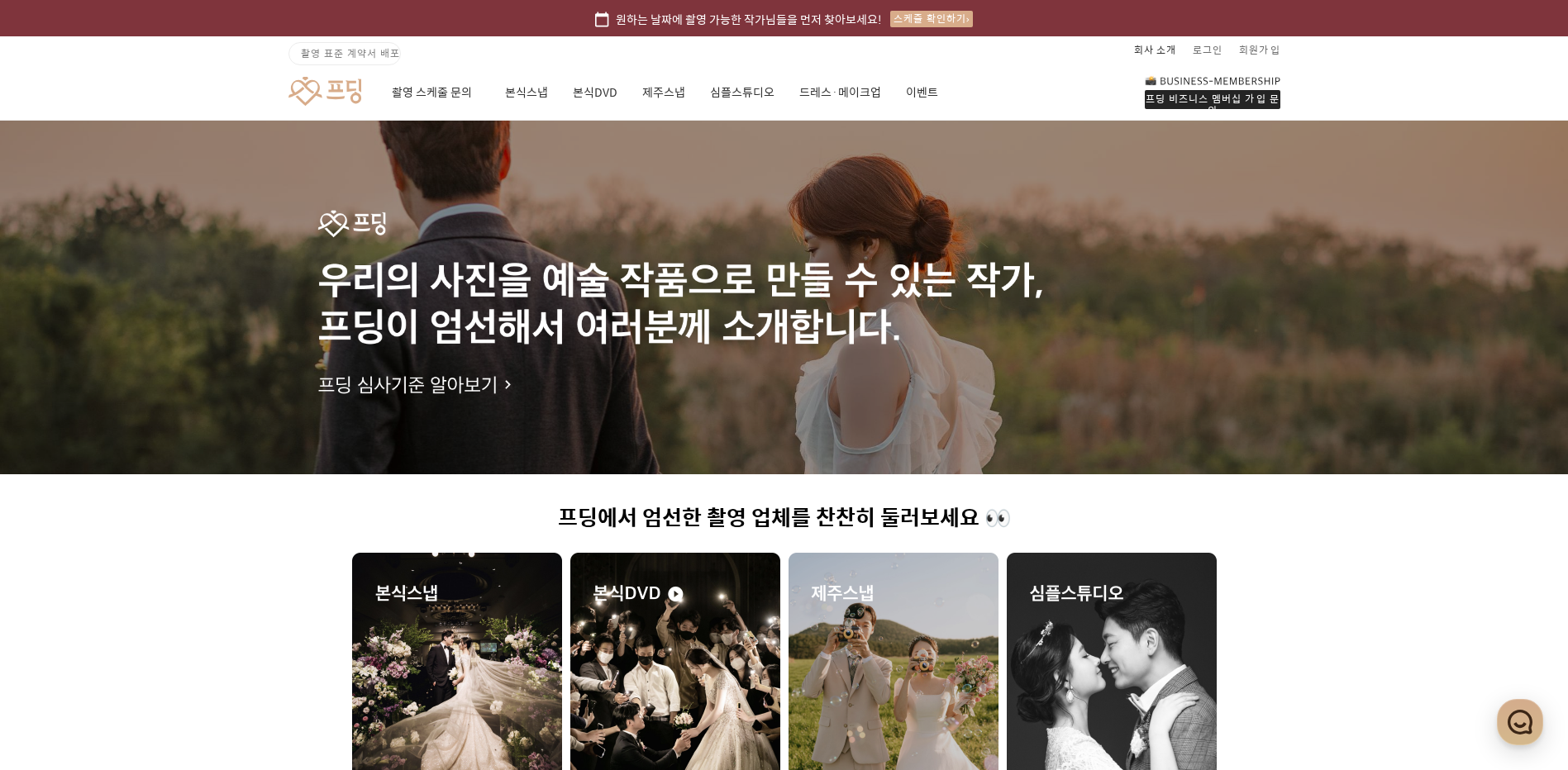
click at [1160, 50] on link "회사 소개" at bounding box center [1154, 49] width 42 height 26
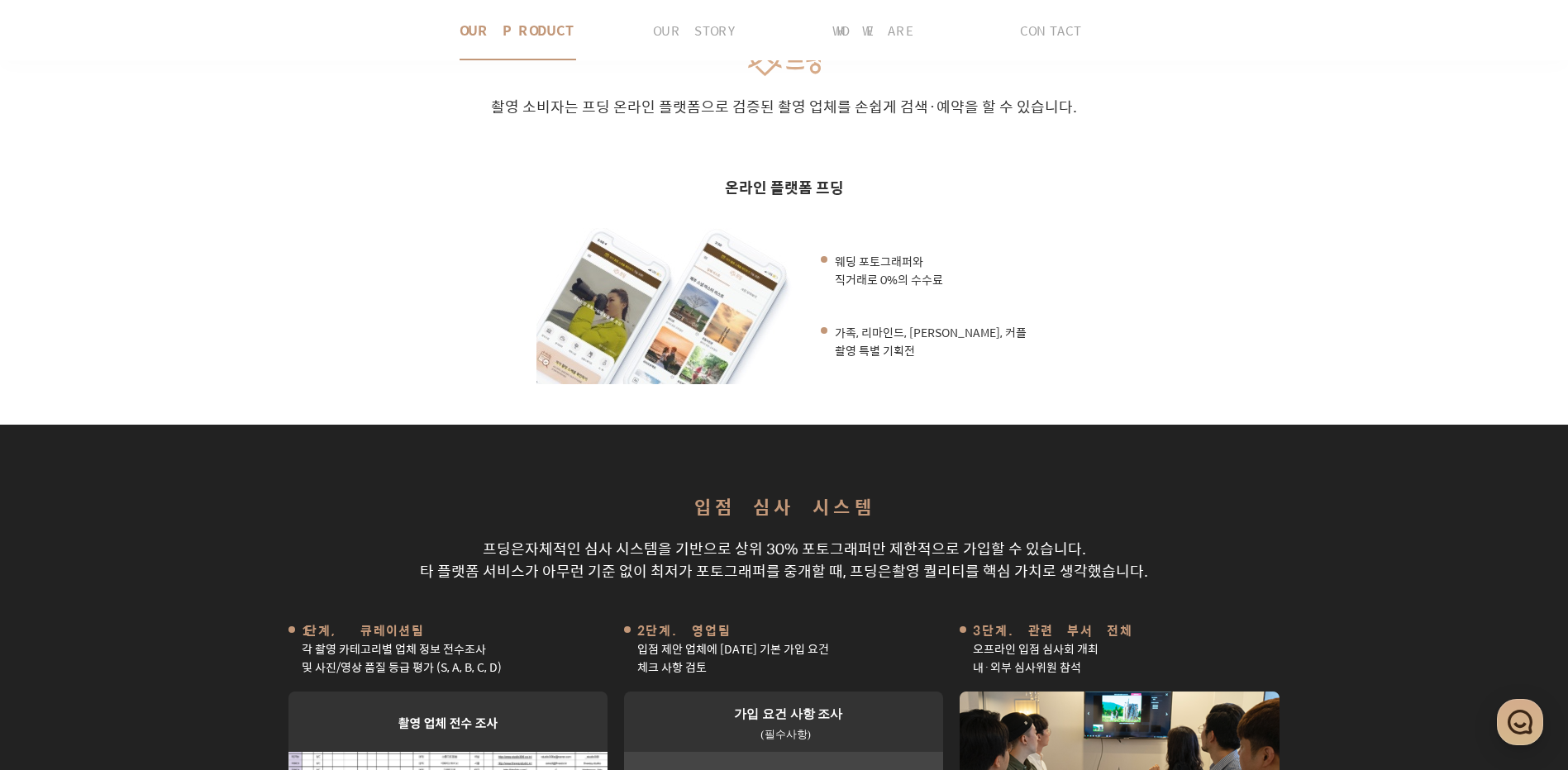
scroll to position [440, 0]
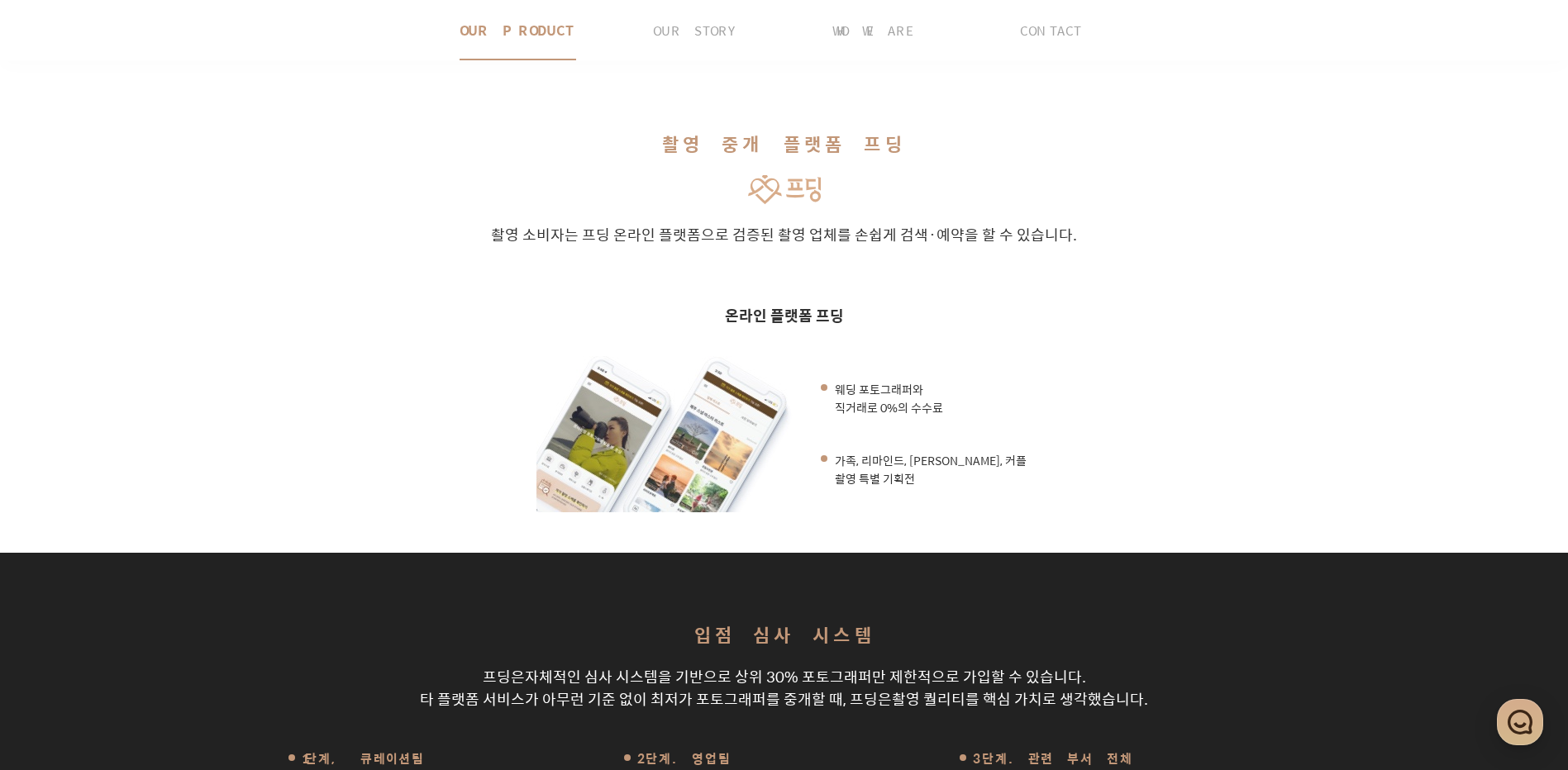
drag, startPoint x: 833, startPoint y: 331, endPoint x: 950, endPoint y: 356, distance: 119.6
click at [950, 356] on div "웨딩 포토그래퍼와 직거래로 0%의 수수료 가족, 리마인드, 만삭, 커플 촬영 특별 기획전" at bounding box center [784, 433] width 496 height 156
drag, startPoint x: 950, startPoint y: 356, endPoint x: 970, endPoint y: 354, distance: 20.1
click at [970, 356] on div "웨딩 포토그래퍼와 직거래로 0%의 수수료 가족, 리마인드, 만삭, 커플 촬영 특별 기획전" at bounding box center [784, 433] width 496 height 156
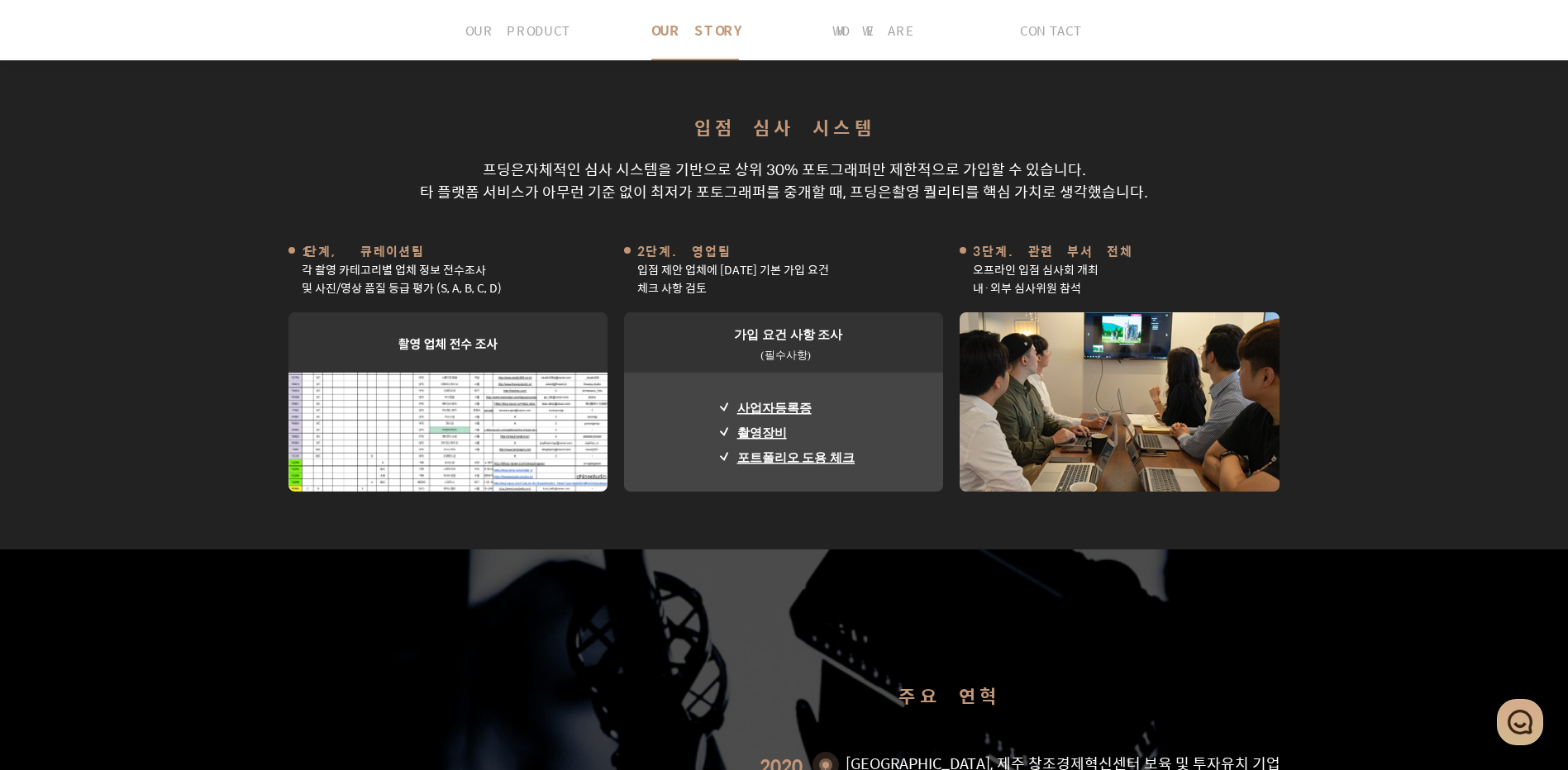
scroll to position [1101, 0]
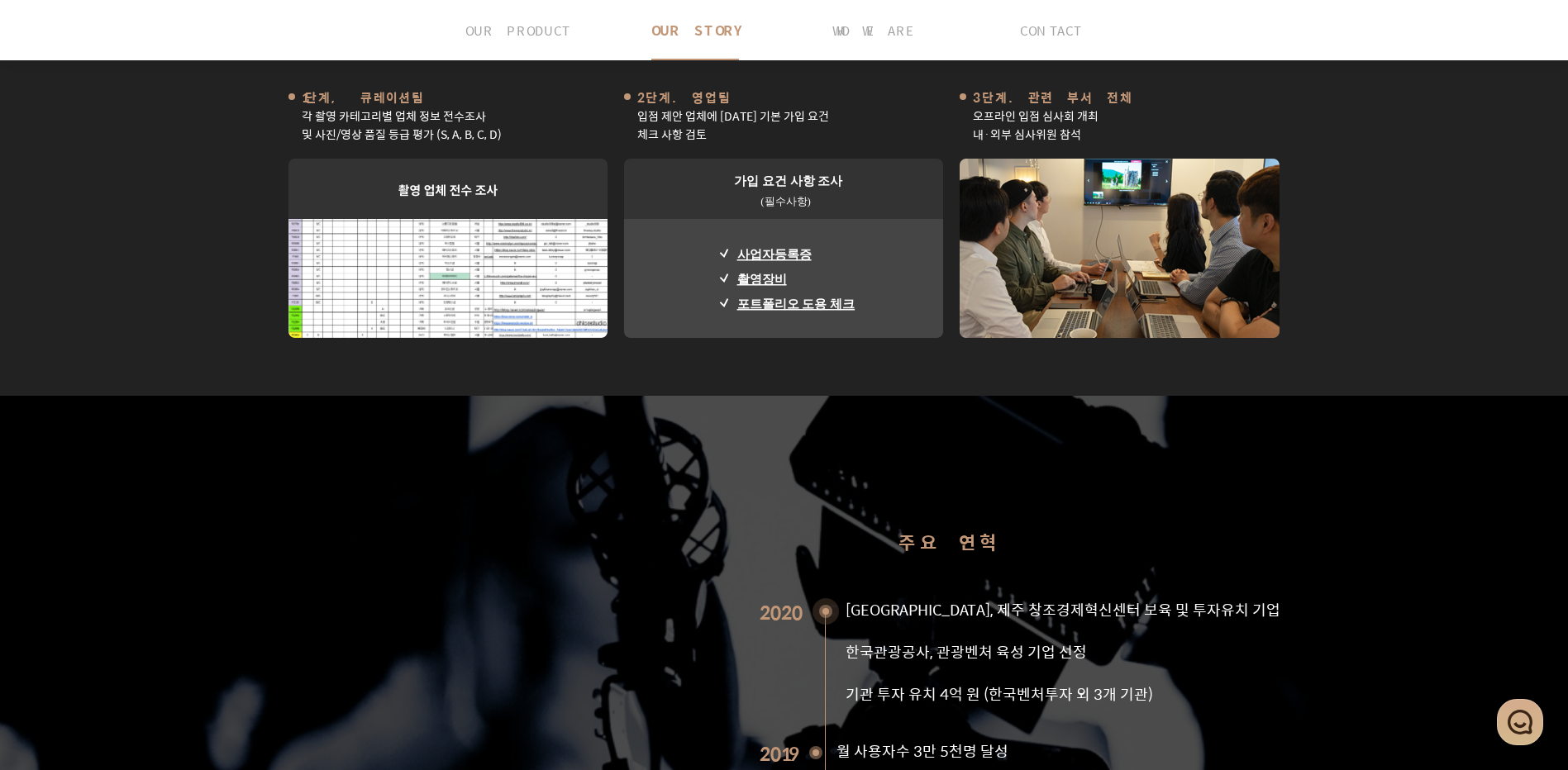
click at [1237, 159] on img at bounding box center [1119, 248] width 320 height 179
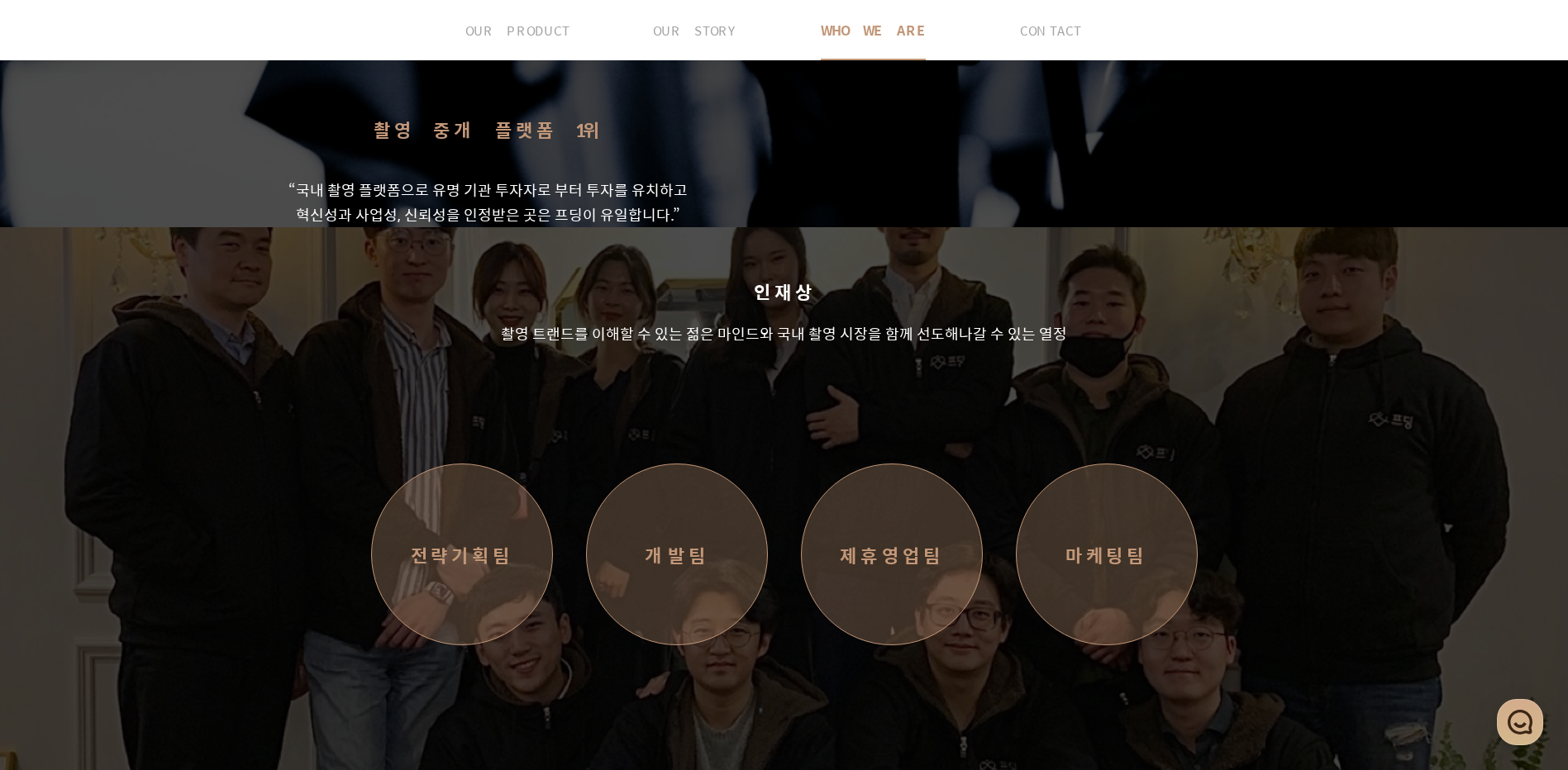
scroll to position [2643, 0]
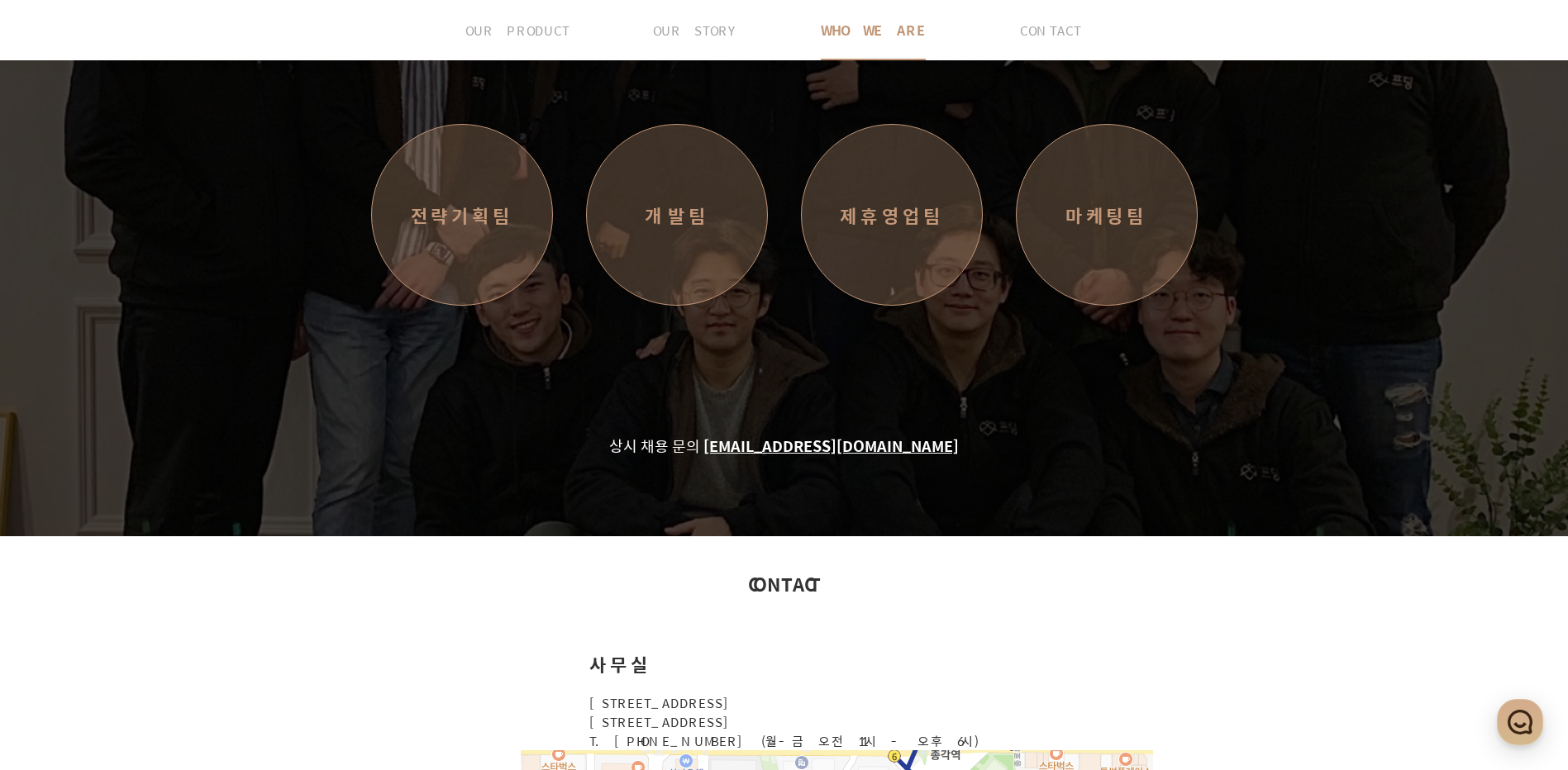
drag, startPoint x: 305, startPoint y: 291, endPoint x: 505, endPoint y: 302, distance: 200.3
click at [589, 693] on p "[STREET_ADDRESS] [STREET_ADDRESS][GEOGRAPHIC_DATA] [PHONE_NUMBER] (월-금 오전 11시 -…" at bounding box center [784, 721] width 389 height 57
drag, startPoint x: 505, startPoint y: 302, endPoint x: 406, endPoint y: 309, distance: 99.2
click at [589, 693] on p "[STREET_ADDRESS] [STREET_ADDRESS][GEOGRAPHIC_DATA] [PHONE_NUMBER] (월-금 오전 11시 -…" at bounding box center [784, 721] width 389 height 57
drag, startPoint x: 222, startPoint y: 281, endPoint x: 359, endPoint y: 315, distance: 141.2
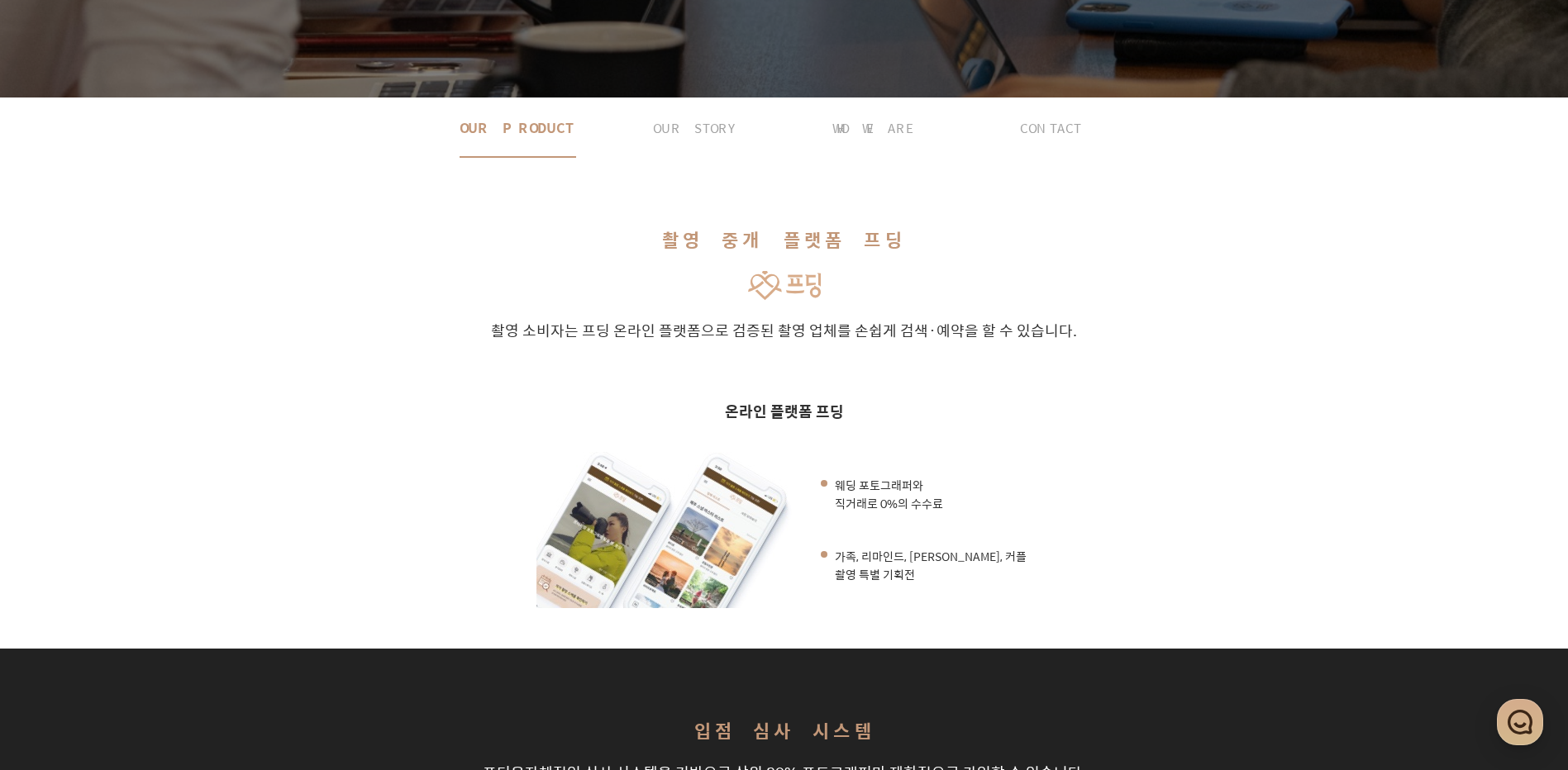
scroll to position [0, 0]
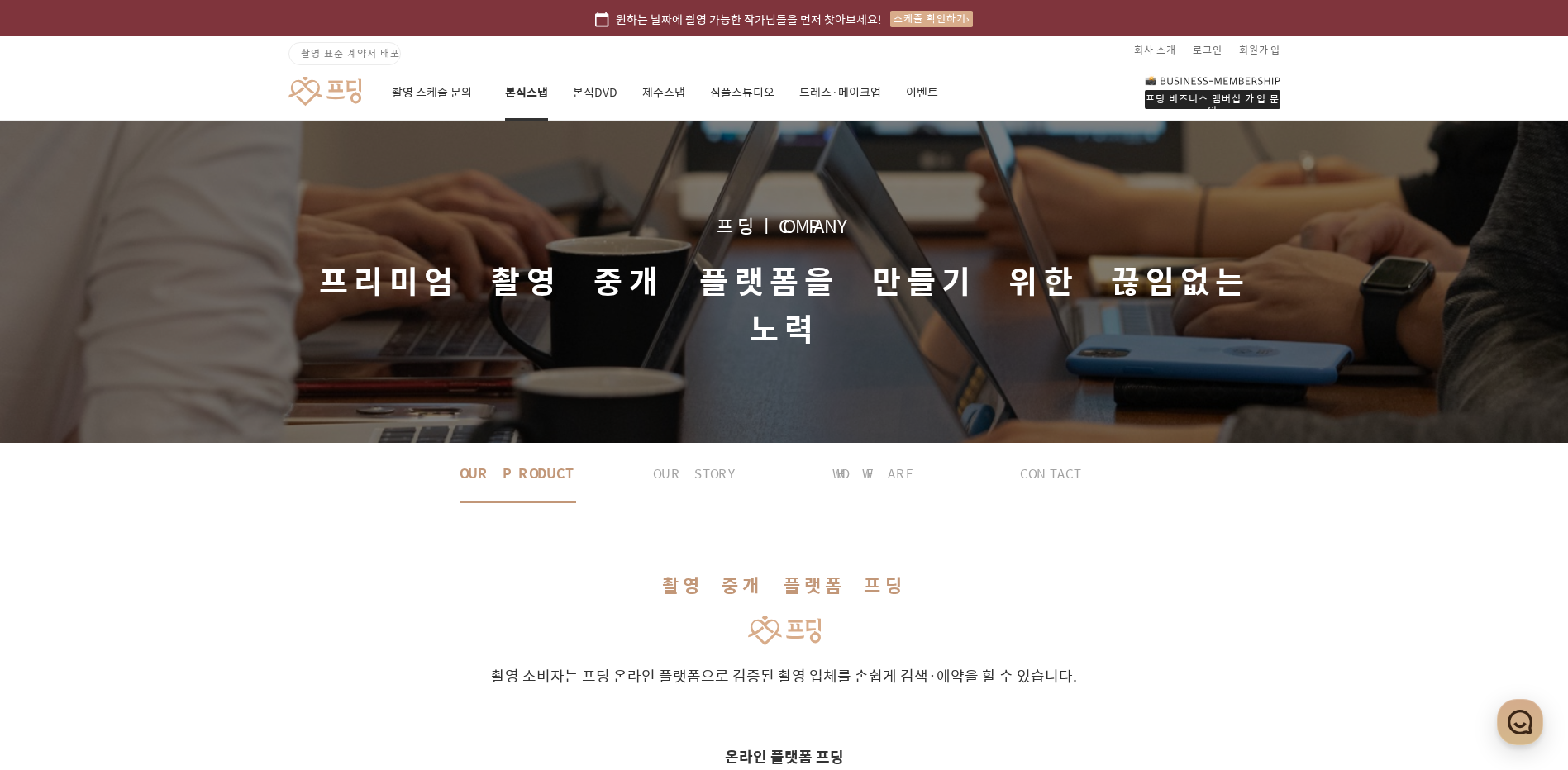
click at [533, 96] on link "본식스냅" at bounding box center [526, 93] width 43 height 56
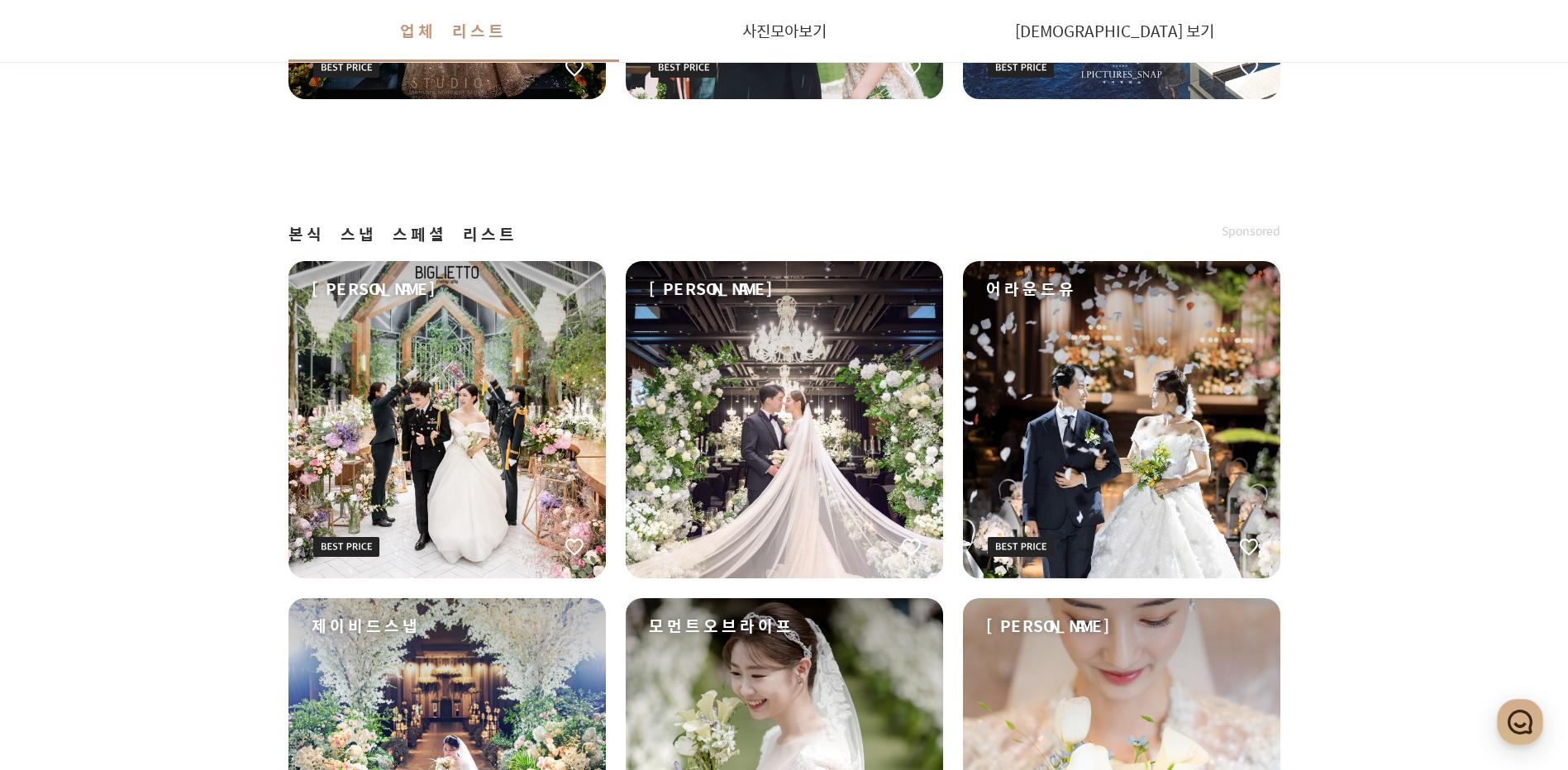
scroll to position [1982, 0]
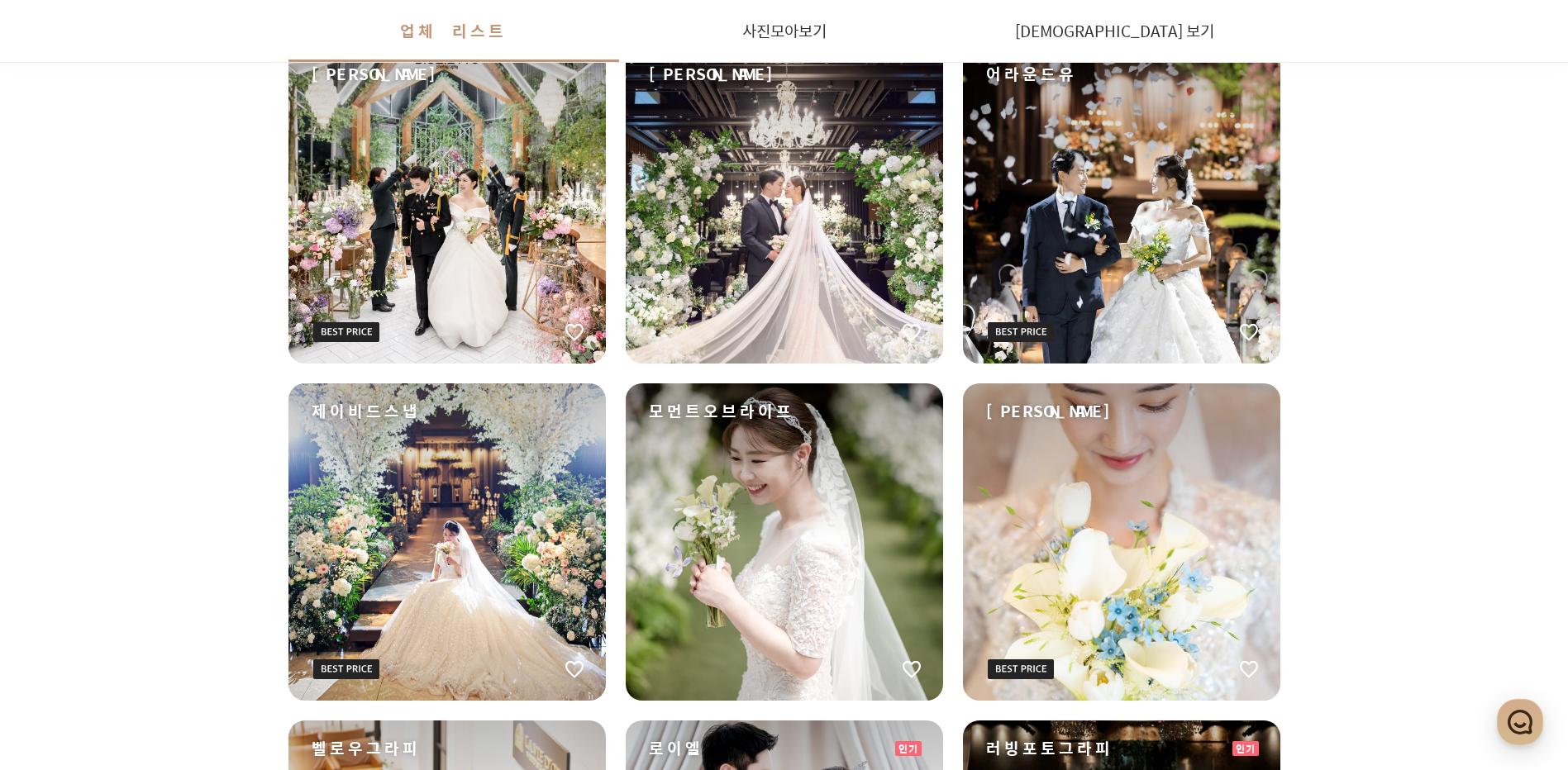
click at [1157, 241] on div "어라운드유" at bounding box center [1121, 204] width 317 height 317
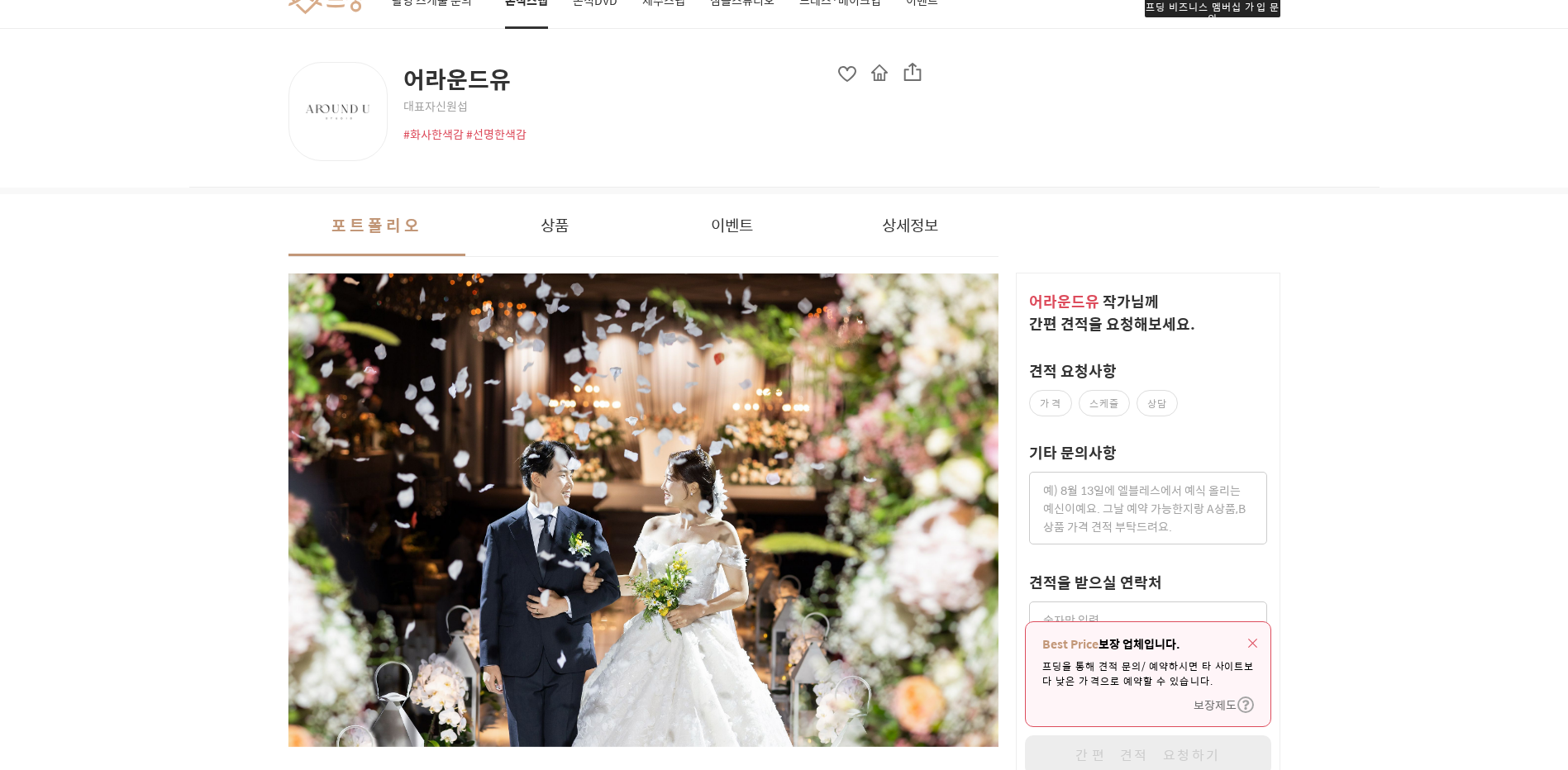
scroll to position [221, 0]
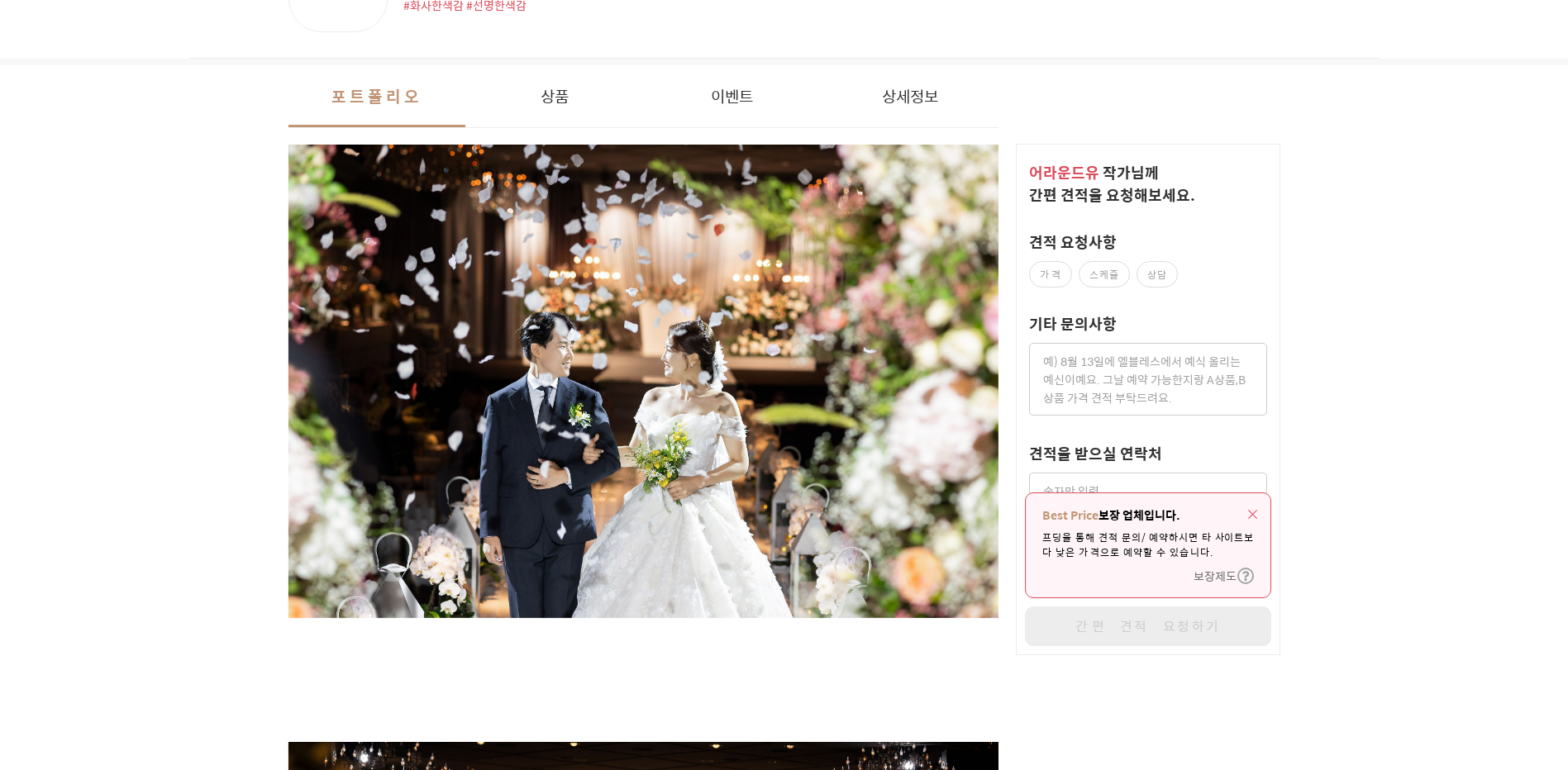
click at [1104, 276] on label "스케줄" at bounding box center [1104, 274] width 51 height 26
click at [1092, 274] on input "스케줄" at bounding box center [1088, 269] width 11 height 11
checkbox input "true"
click at [1058, 276] on label "가격" at bounding box center [1051, 274] width 43 height 26
click at [1043, 274] on input "가격" at bounding box center [1038, 269] width 11 height 11
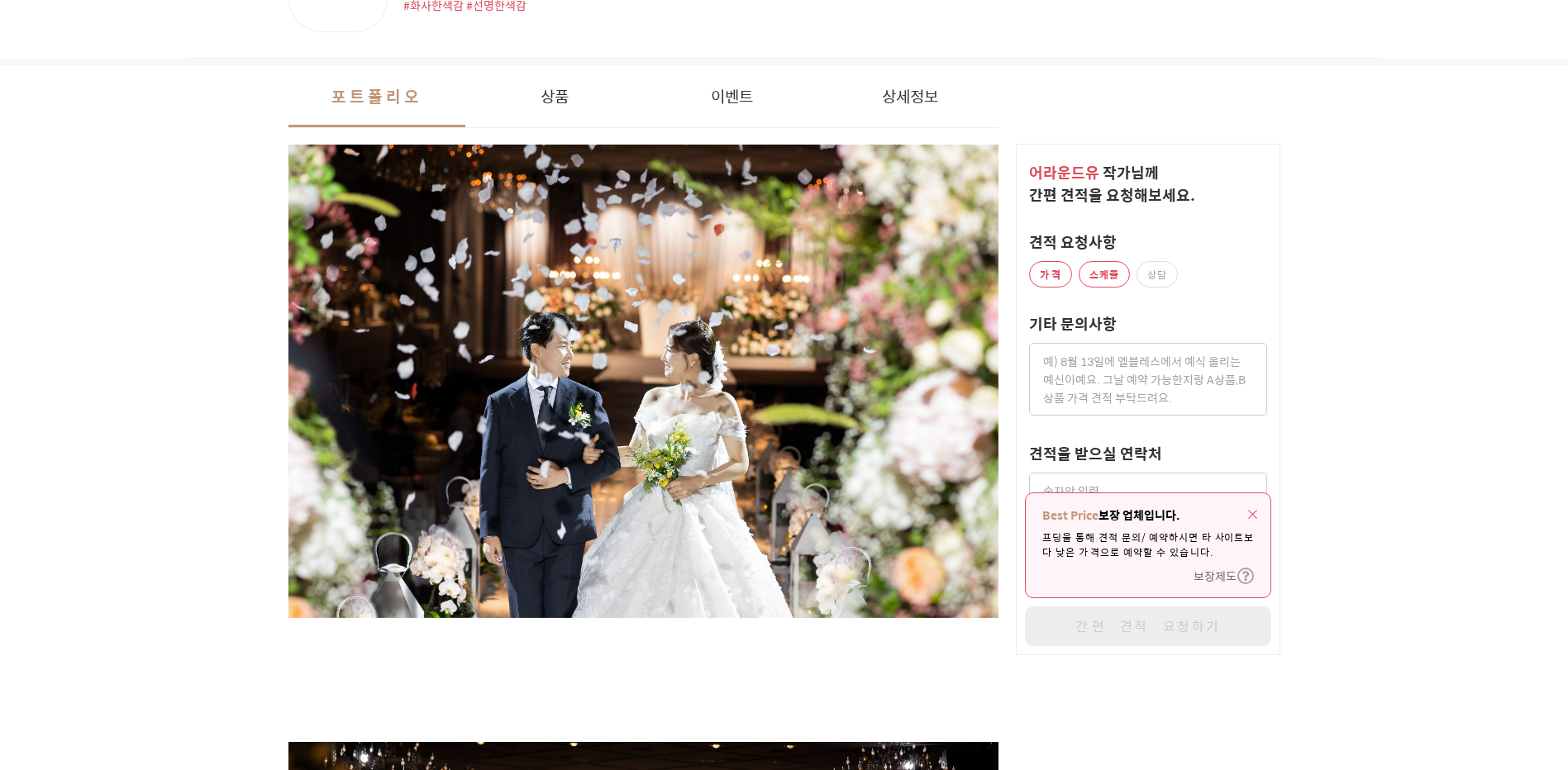
checkbox input "true"
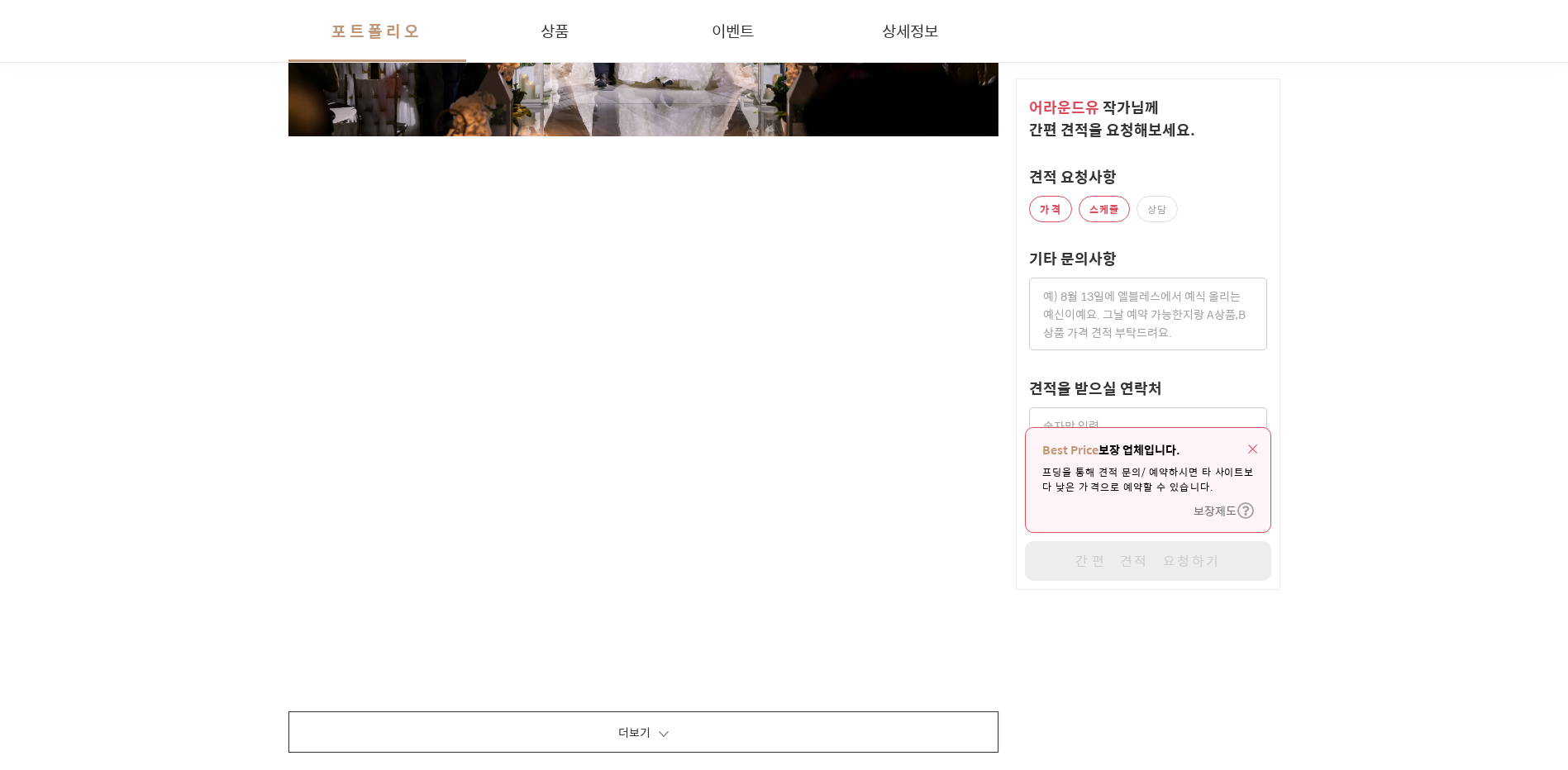
scroll to position [1762, 0]
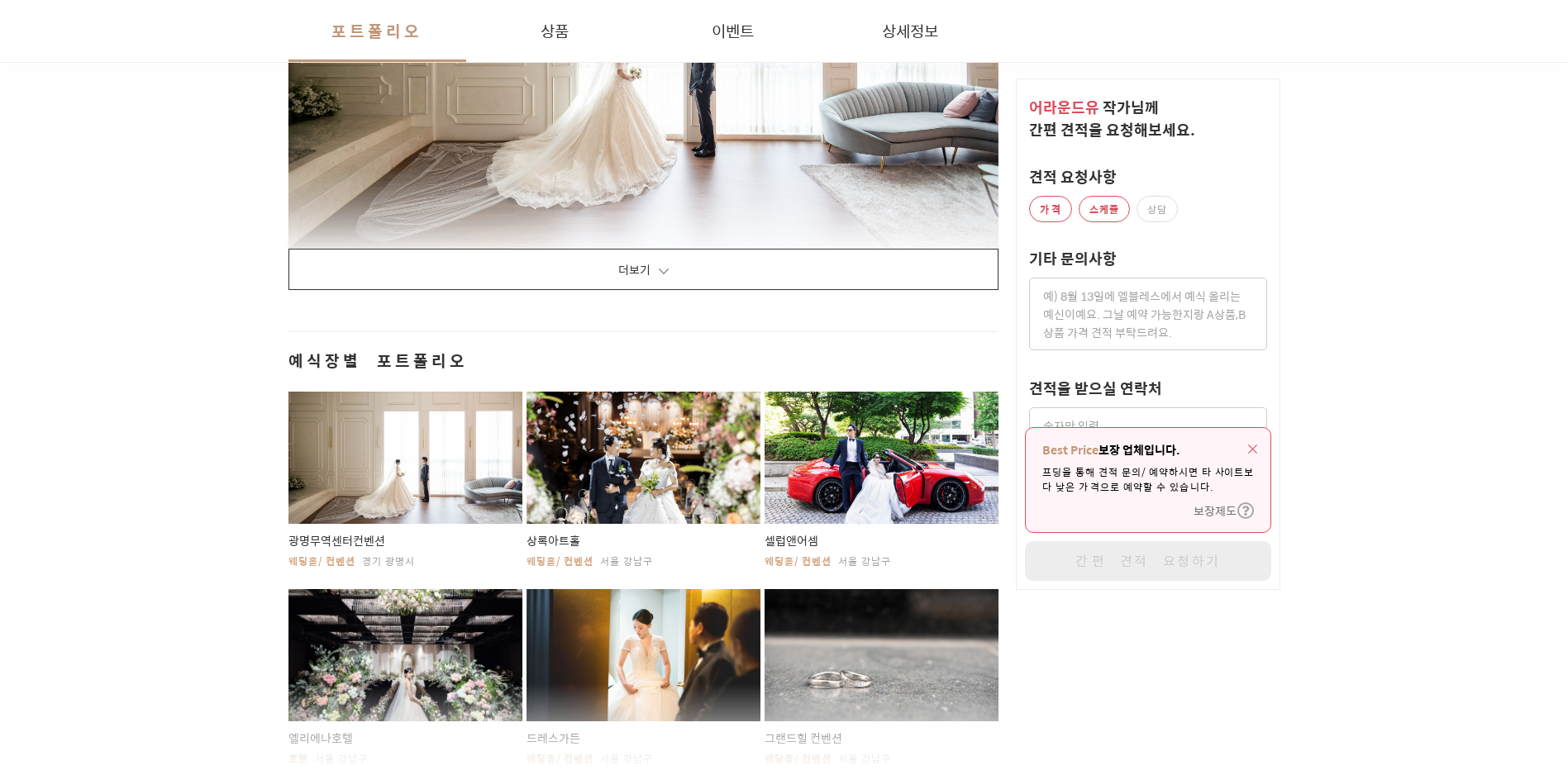
click at [812, 268] on button "더보기" at bounding box center [643, 269] width 711 height 41
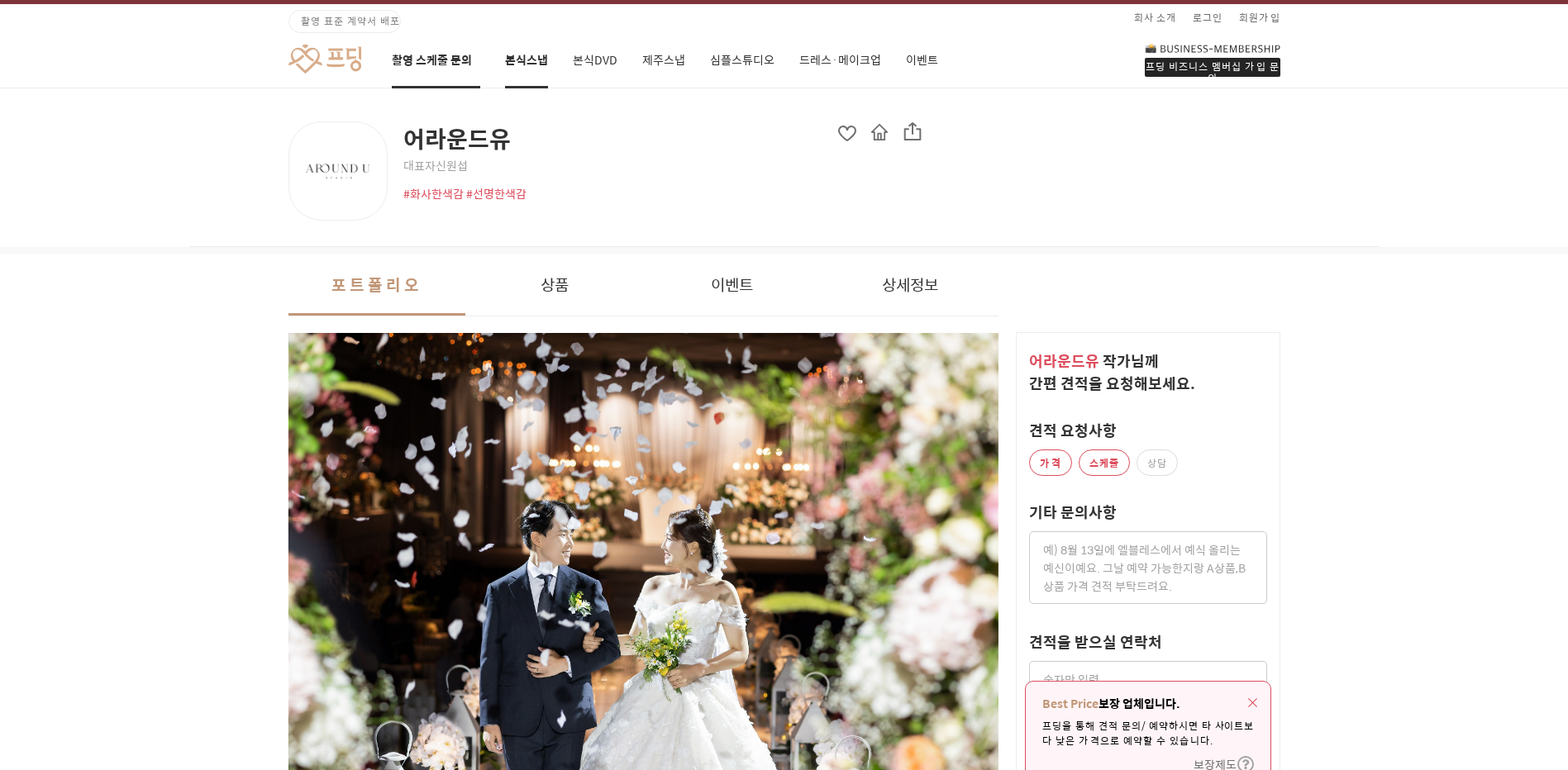
scroll to position [0, 0]
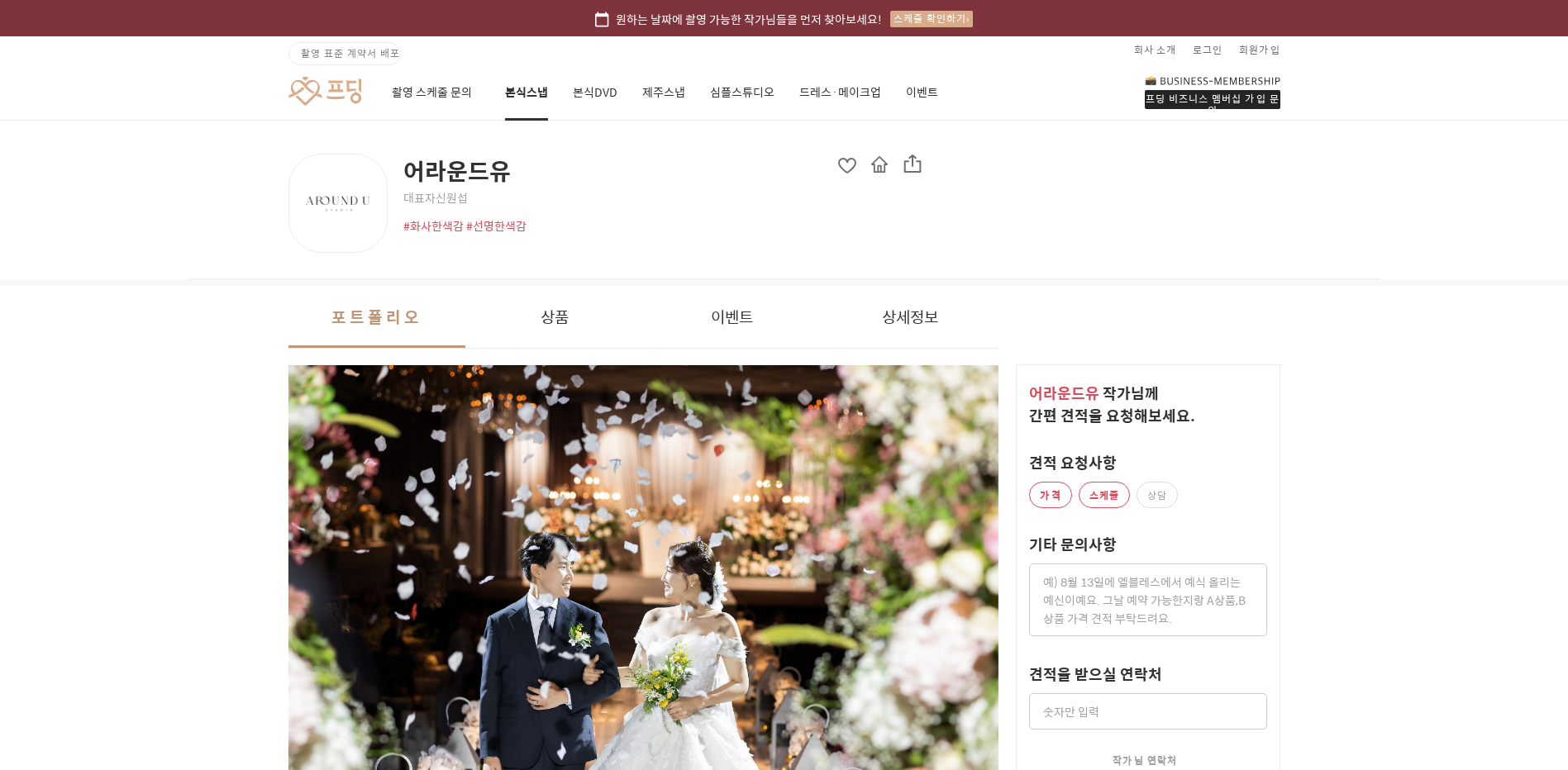
click at [332, 85] on link at bounding box center [324, 91] width 73 height 31
